Goal: Task Accomplishment & Management: Manage account settings

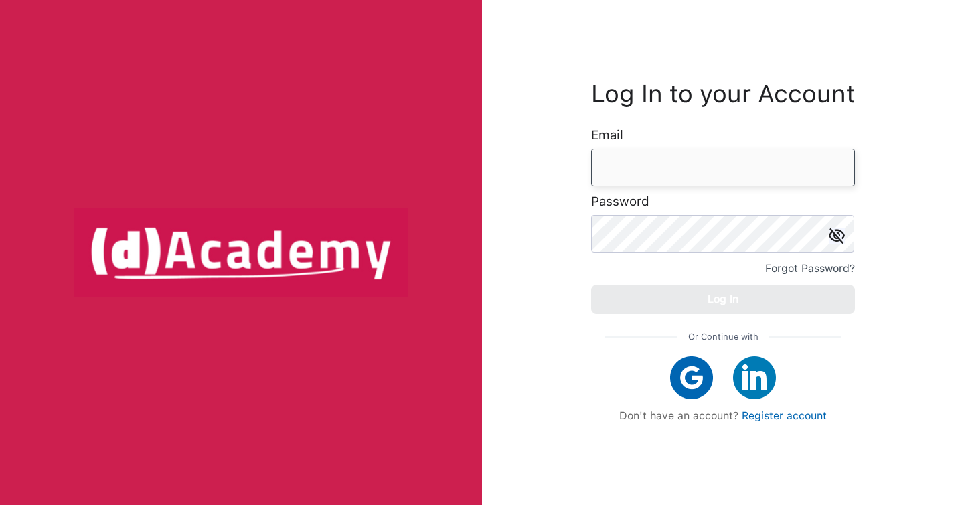
click at [648, 161] on input "email" at bounding box center [723, 168] width 264 height 38
click at [635, 181] on input "email" at bounding box center [723, 168] width 264 height 38
click at [655, 164] on input "email" at bounding box center [723, 168] width 264 height 38
type input "*"
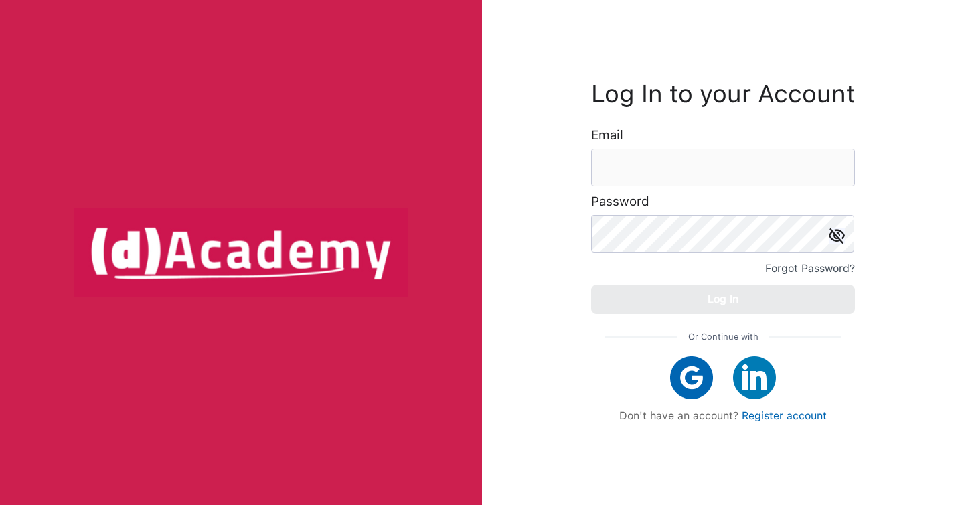
click at [747, 45] on div "Log In to your Account Email Password Forgot Password? Log In Or Continue with …" at bounding box center [723, 259] width 264 height 492
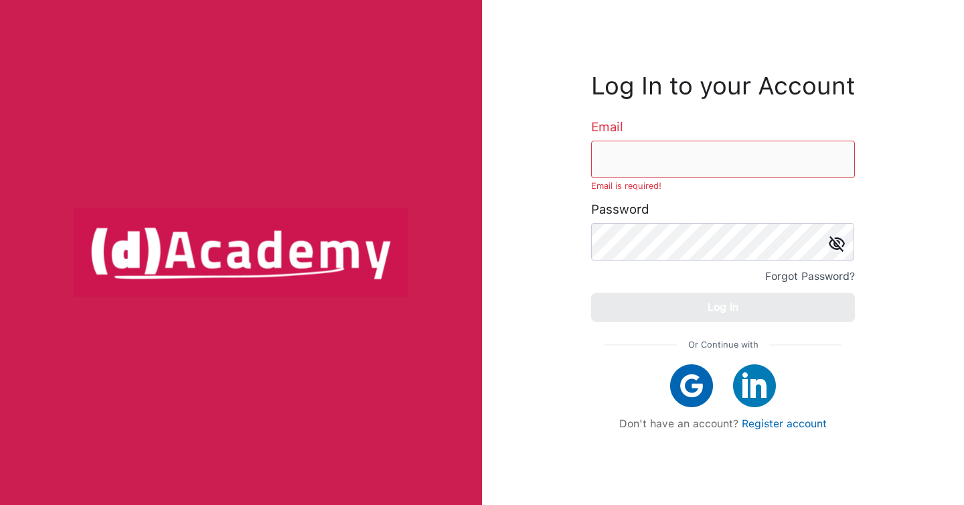
click at [738, 198] on form "Log In to your Account Email Email is required! Password Forgot Password? Log In" at bounding box center [723, 198] width 264 height 247
click at [738, 169] on input "email" at bounding box center [723, 160] width 264 height 38
type input "**********"
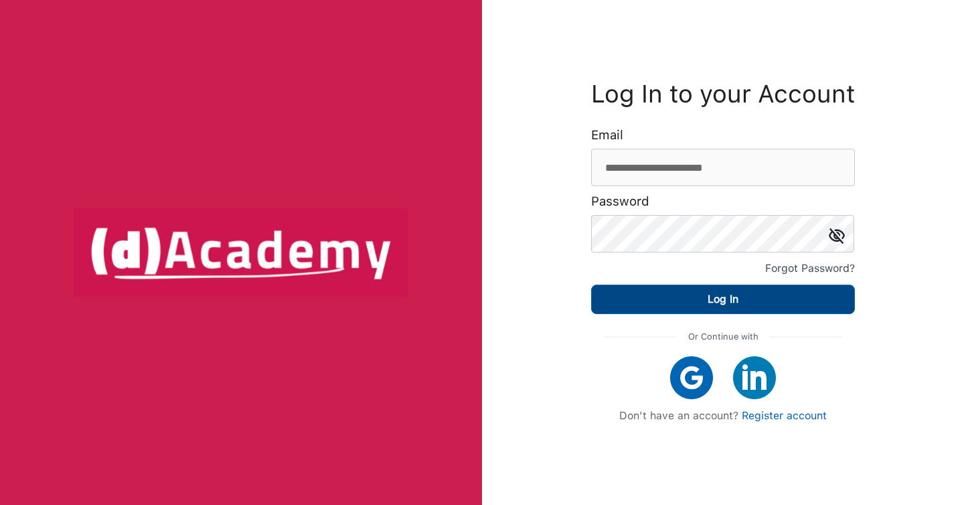
click at [770, 307] on button "Log In" at bounding box center [723, 299] width 264 height 29
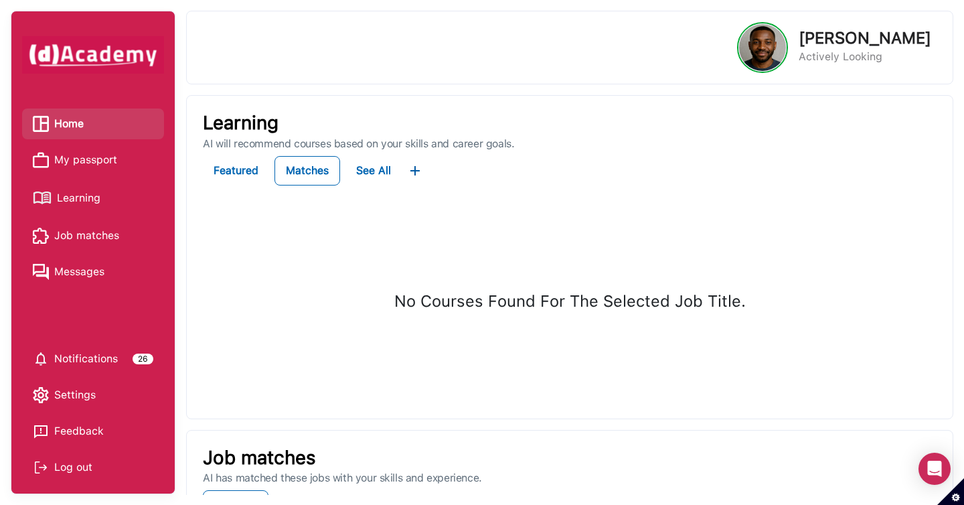
click at [98, 190] on span "Learning" at bounding box center [79, 198] width 44 height 20
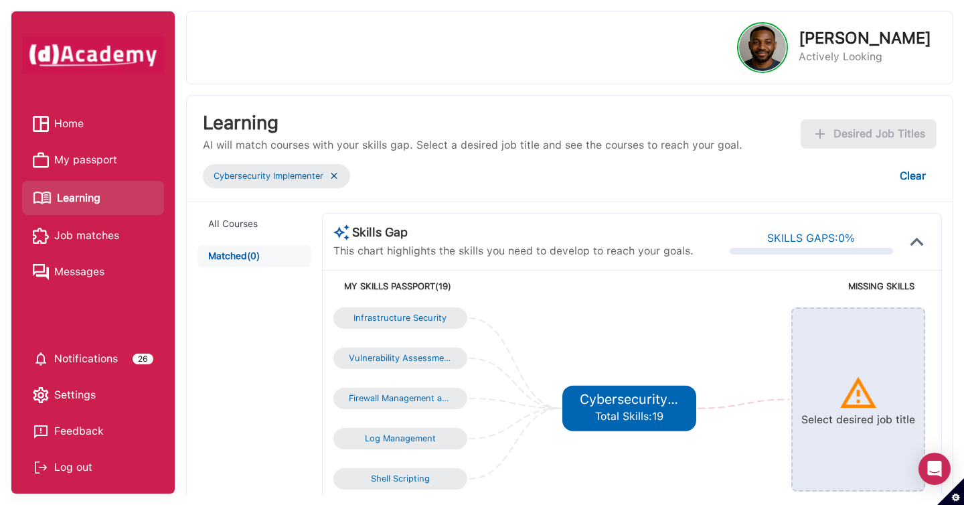
click at [337, 175] on img at bounding box center [334, 175] width 11 height 11
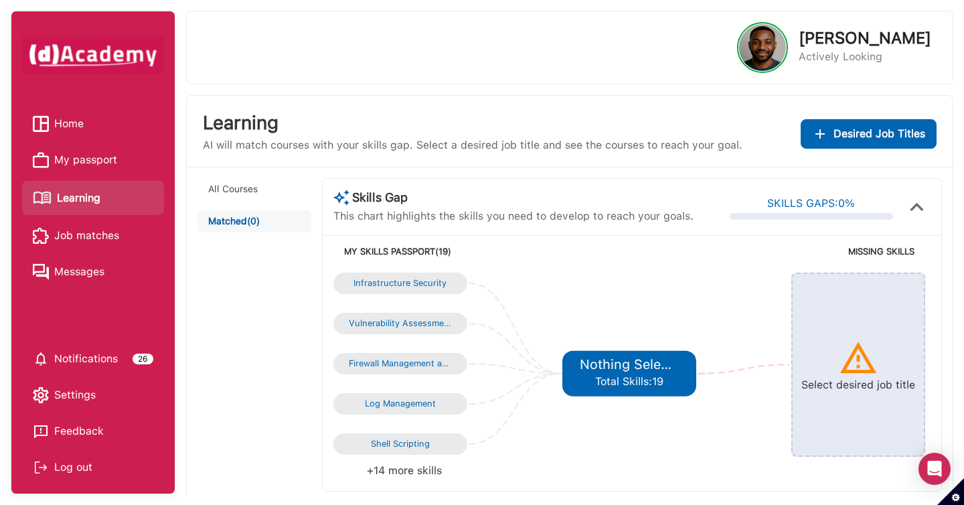
click at [94, 114] on link "Home" at bounding box center [93, 124] width 121 height 20
click at [77, 127] on span "Home" at bounding box center [68, 124] width 29 height 20
